Goal: Information Seeking & Learning: Learn about a topic

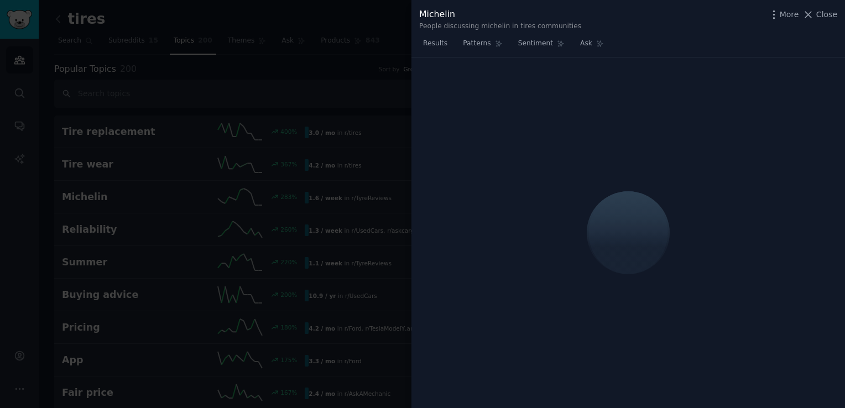
click at [381, 74] on div at bounding box center [422, 204] width 845 height 408
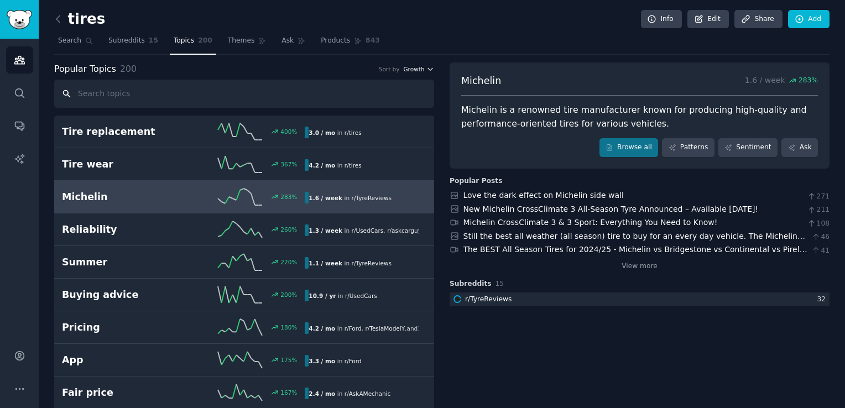
click at [418, 69] on span "Growth" at bounding box center [413, 69] width 21 height 8
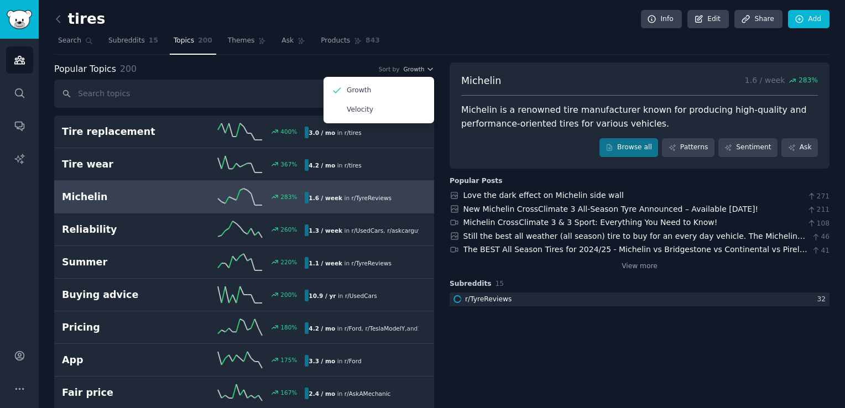
click at [415, 50] on nav "Search Subreddits 15 Topics 200 Themes Ask Products 843" at bounding box center [441, 43] width 775 height 23
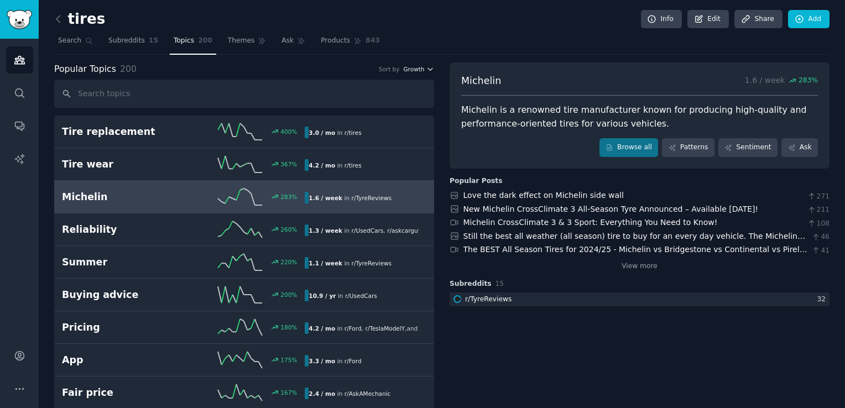
click at [408, 72] on span "Growth" at bounding box center [413, 69] width 21 height 8
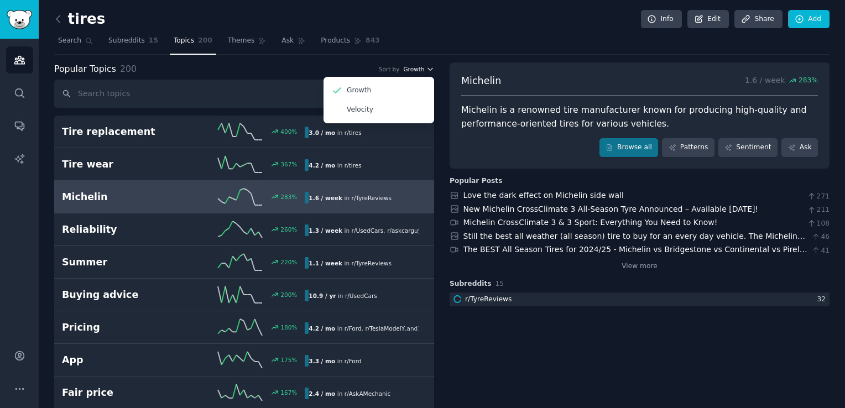
click at [426, 70] on icon "button" at bounding box center [430, 69] width 8 height 8
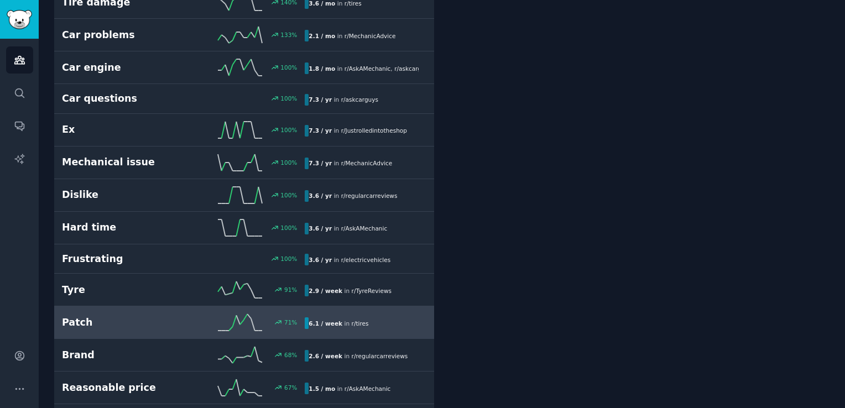
scroll to position [442, 0]
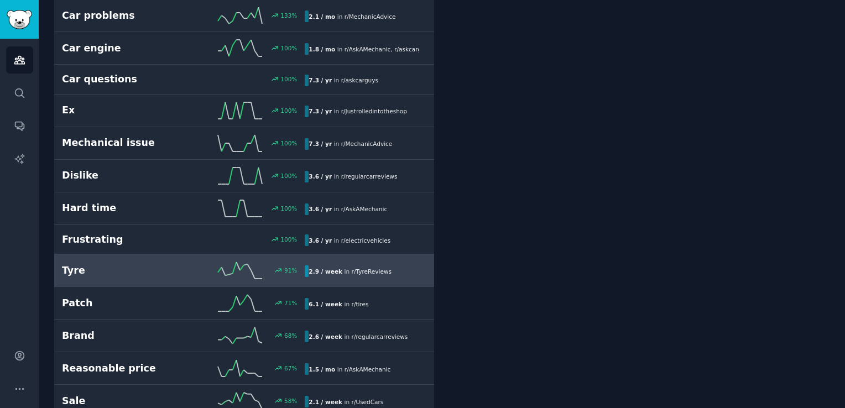
click at [354, 271] on span "r/ TyreReviews" at bounding box center [372, 271] width 40 height 7
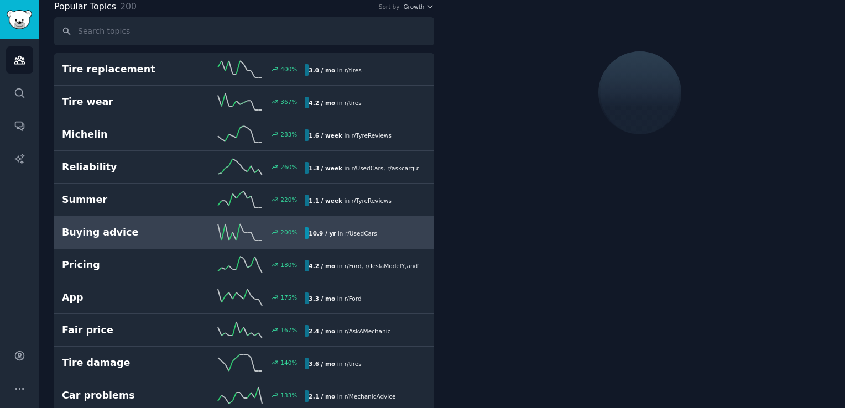
scroll to position [61, 0]
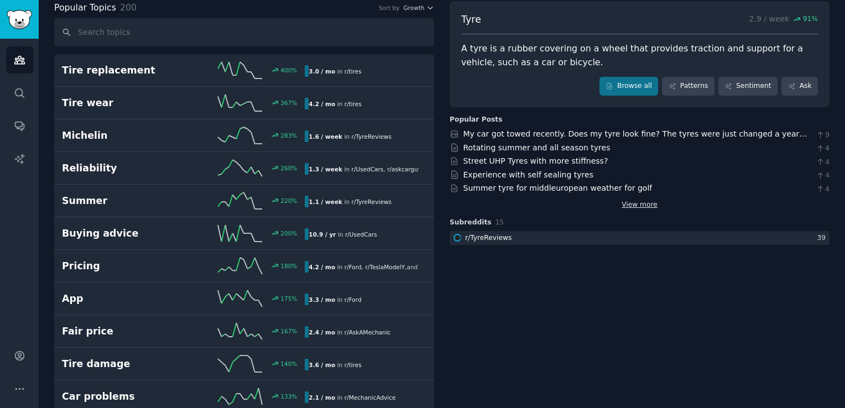
click at [640, 201] on link "View more" at bounding box center [640, 205] width 36 height 10
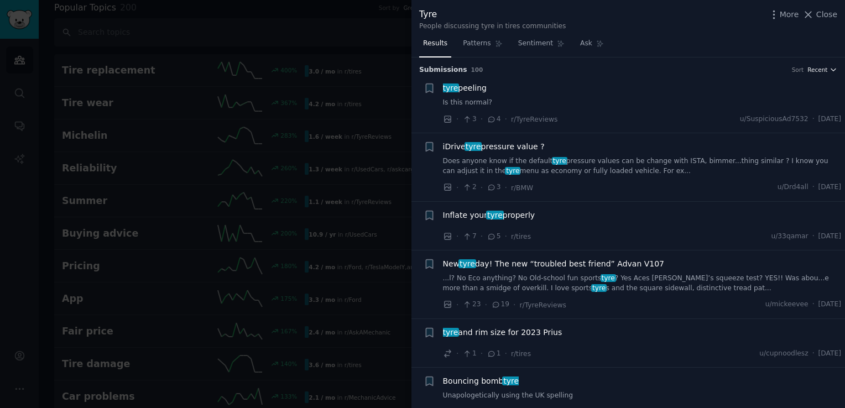
click at [816, 70] on span "Recent" at bounding box center [818, 70] width 20 height 8
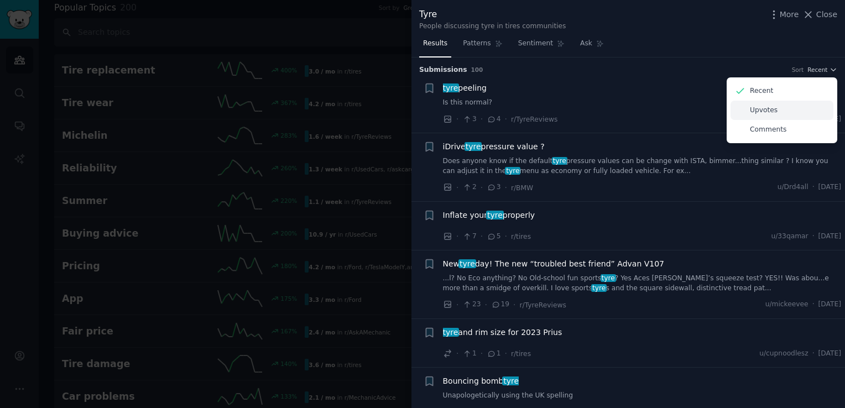
click at [803, 110] on div "Upvotes" at bounding box center [782, 110] width 103 height 19
